Goal: Navigation & Orientation: Go to known website

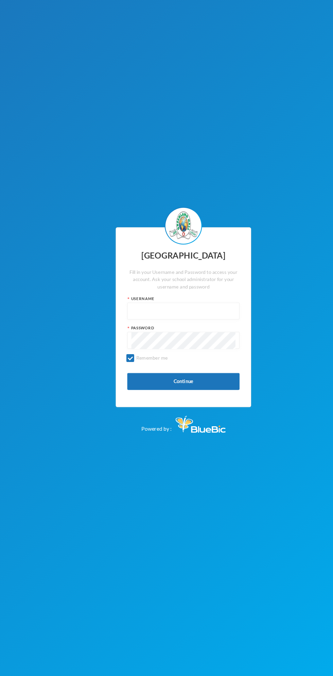
click at [266, 173] on div "Greenland Hall Fill in your Username and Password to access your account. Ask y…" at bounding box center [166, 338] width 333 height 676
